Goal: Find specific page/section: Find specific page/section

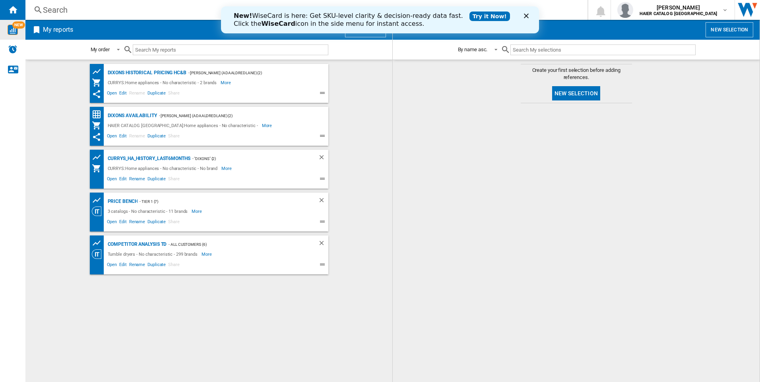
click at [10, 29] on img "WiseCard" at bounding box center [13, 30] width 10 height 10
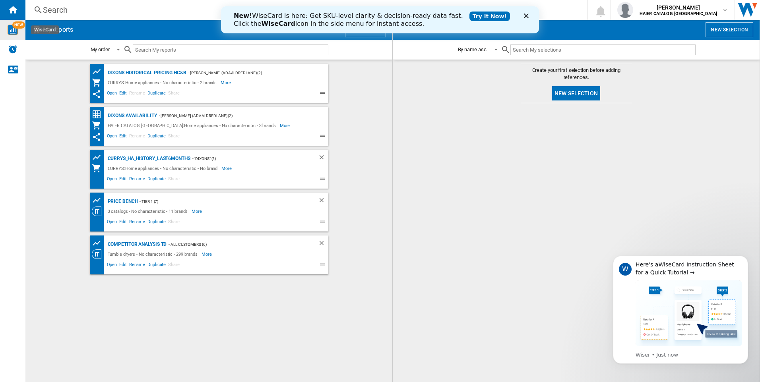
click at [527, 13] on div "New! WiseCard is here: Get SKU-level clarity & decision-ready data fast. Click …" at bounding box center [380, 20] width 318 height 21
click at [729, 8] on button "[PERSON_NAME] HAIER CATALOG [GEOGRAPHIC_DATA]" at bounding box center [673, 10] width 124 height 20
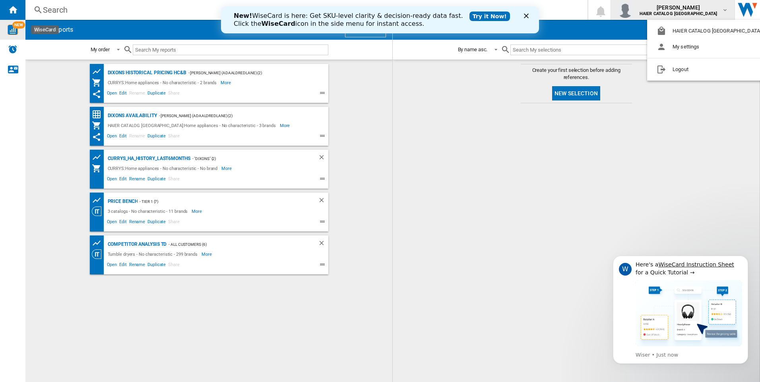
click at [729, 8] on md-backdrop at bounding box center [380, 191] width 760 height 382
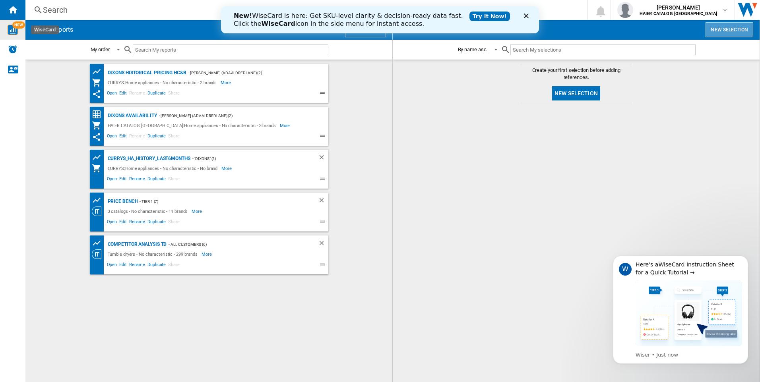
click at [725, 32] on button "New selection" at bounding box center [729, 29] width 48 height 15
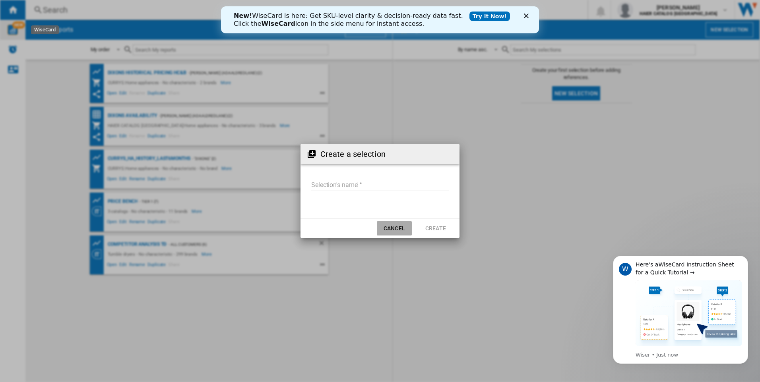
click at [395, 228] on button "Cancel" at bounding box center [394, 228] width 35 height 14
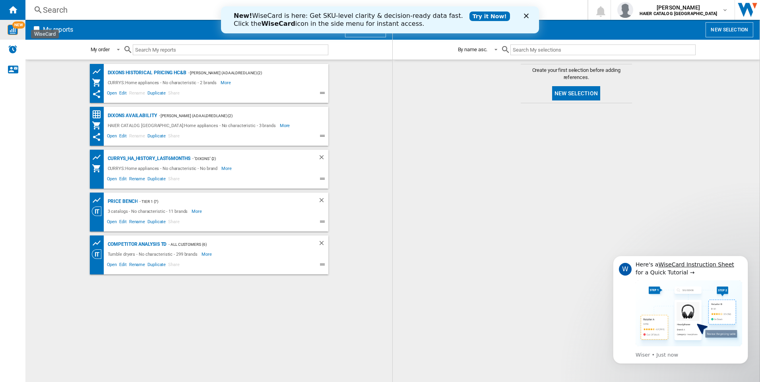
click at [14, 32] on img "WiseCard" at bounding box center [13, 30] width 10 height 10
click at [177, 51] on input "text" at bounding box center [231, 50] width 196 height 11
